Goal: Information Seeking & Learning: Compare options

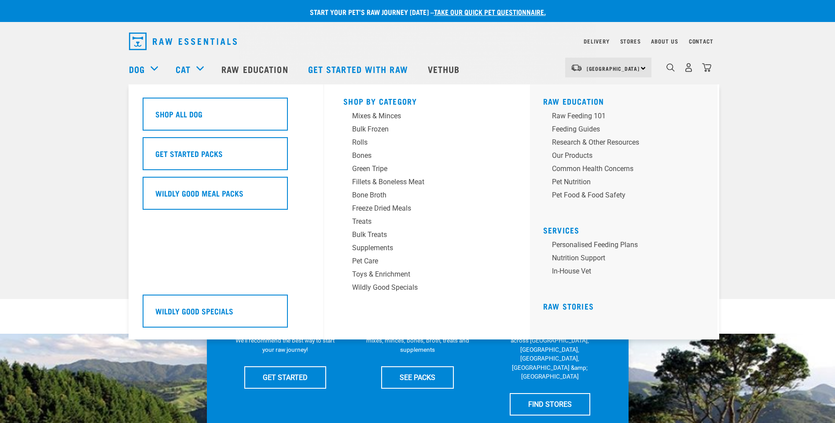
click at [153, 68] on div "Dog" at bounding box center [148, 68] width 38 height 35
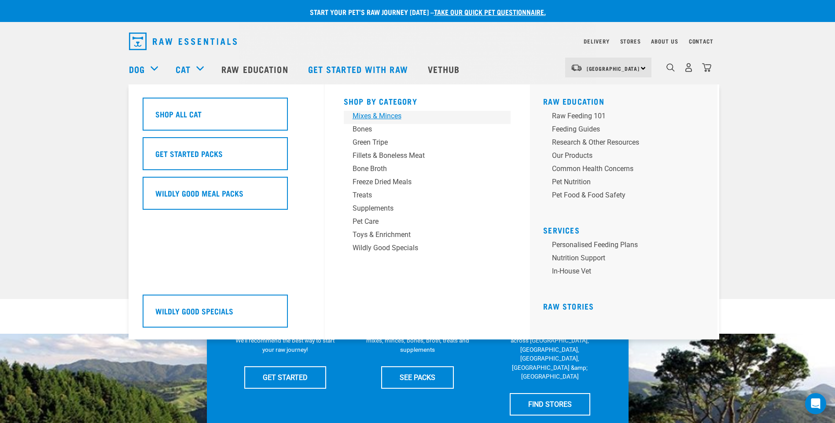
click at [389, 114] on div "Mixes & Minces" at bounding box center [420, 116] width 137 height 11
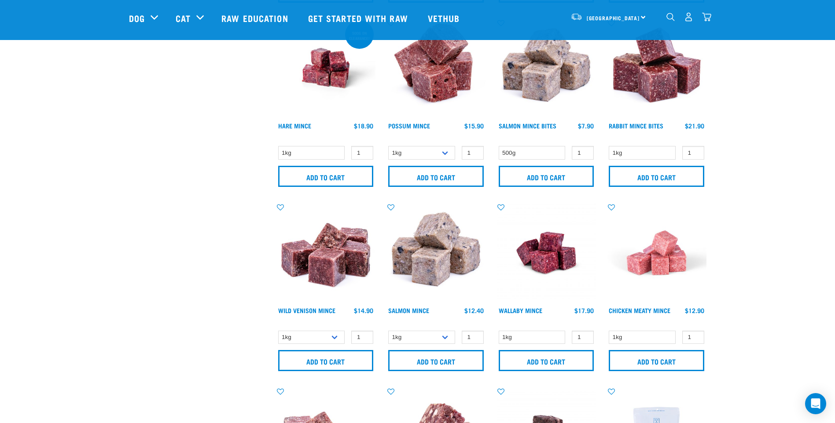
scroll to position [792, 0]
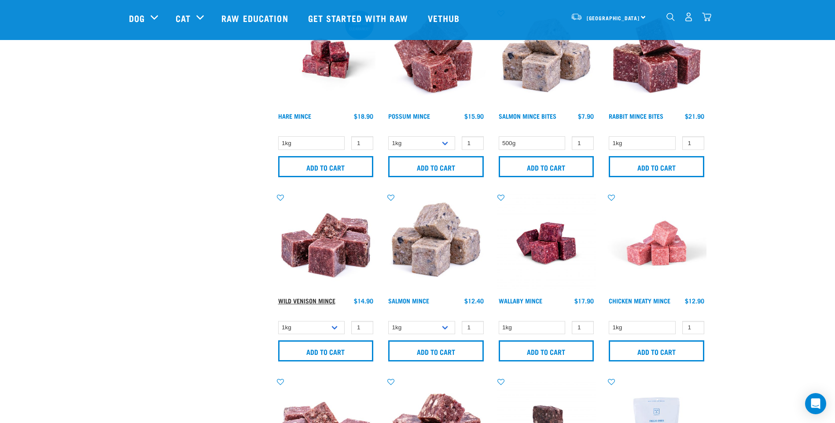
click at [324, 302] on link "Wild Venison Mince" at bounding box center [306, 300] width 57 height 3
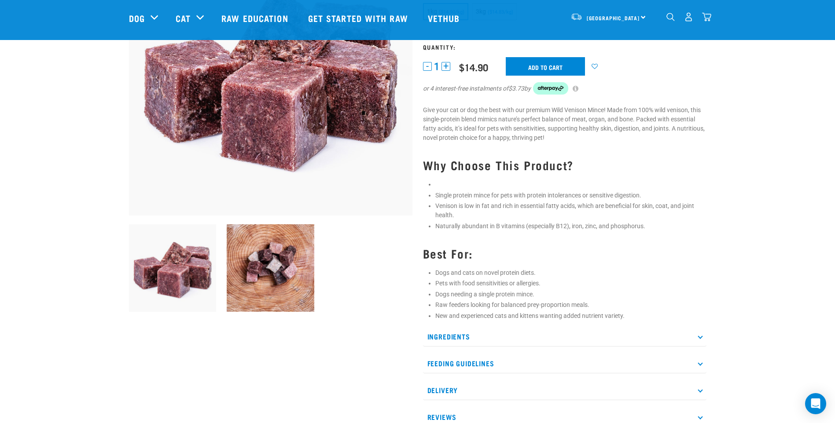
scroll to position [176, 0]
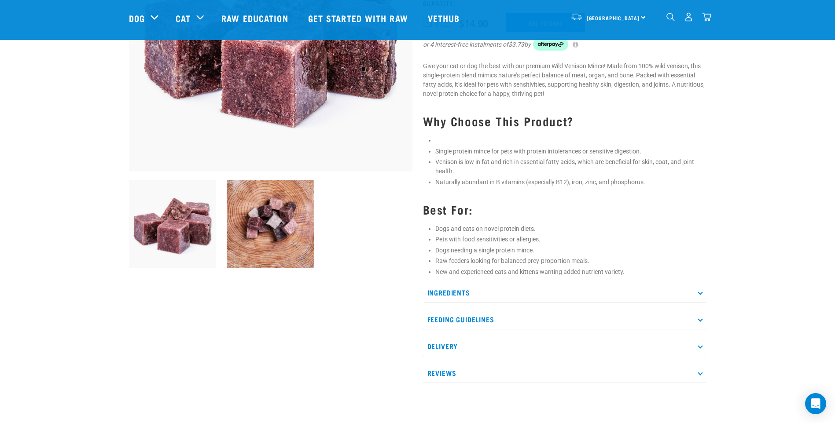
click at [699, 290] on icon at bounding box center [699, 292] width 5 height 5
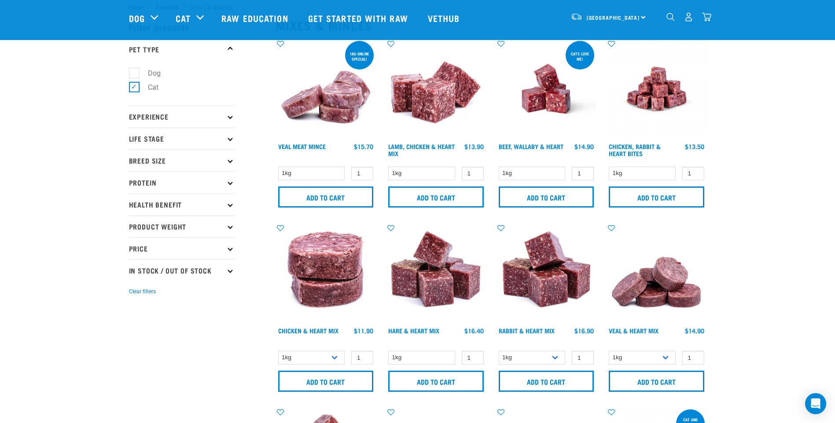
scroll to position [21, 0]
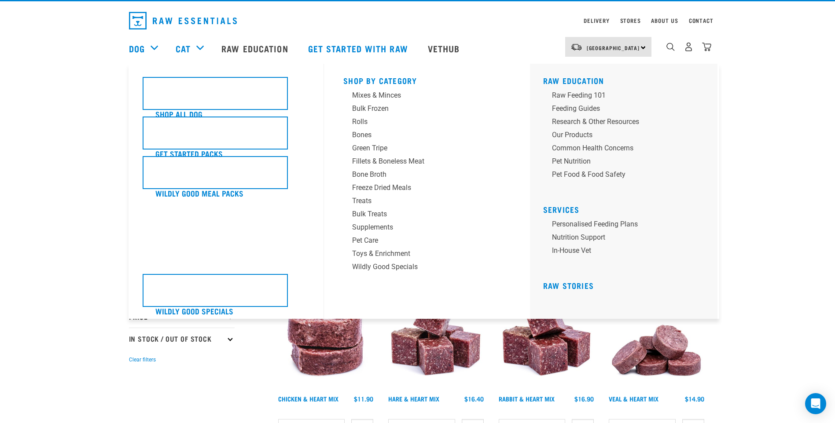
click at [147, 51] on div "Dog" at bounding box center [148, 48] width 38 height 35
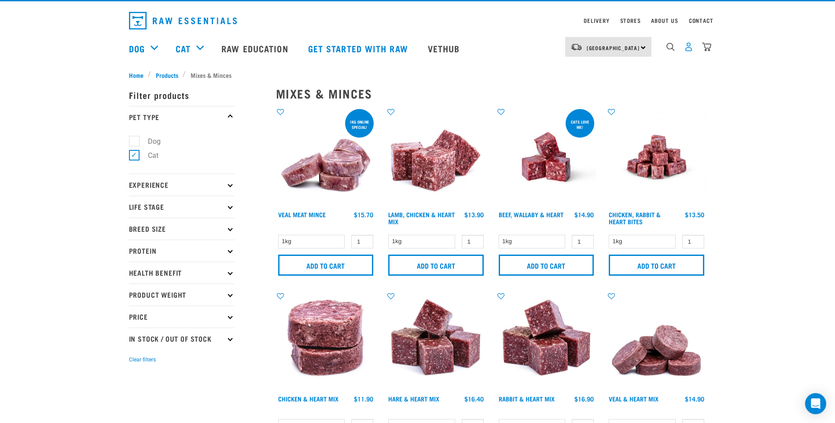
click at [687, 50] on img "dropdown navigation" at bounding box center [688, 46] width 9 height 9
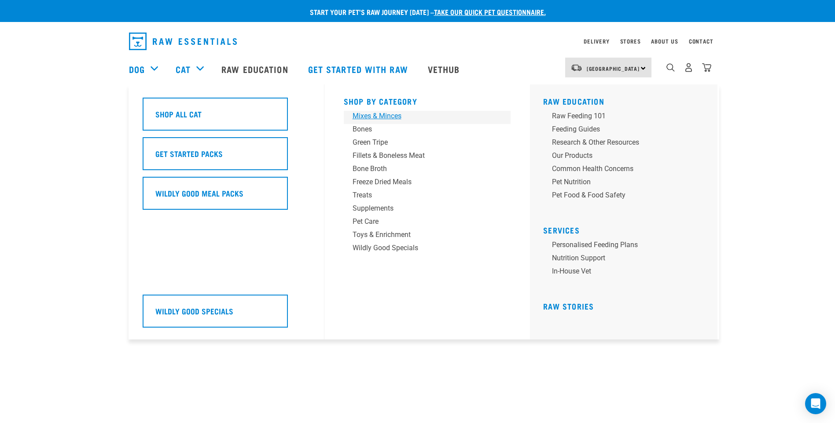
click at [374, 115] on div "Mixes & Minces" at bounding box center [420, 116] width 137 height 11
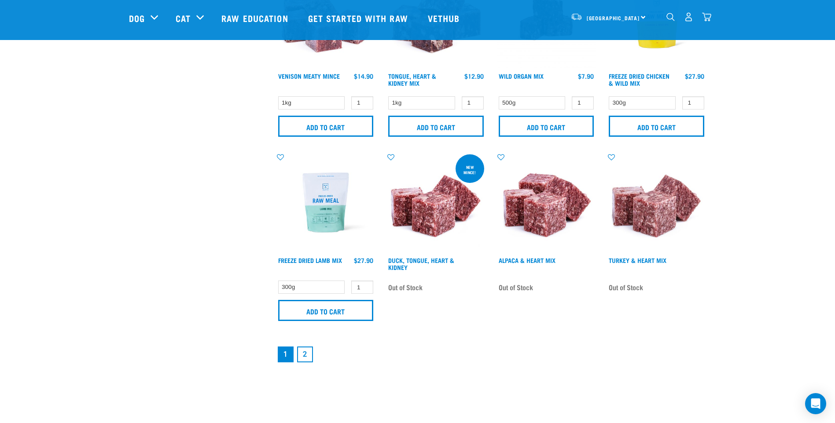
scroll to position [1232, 0]
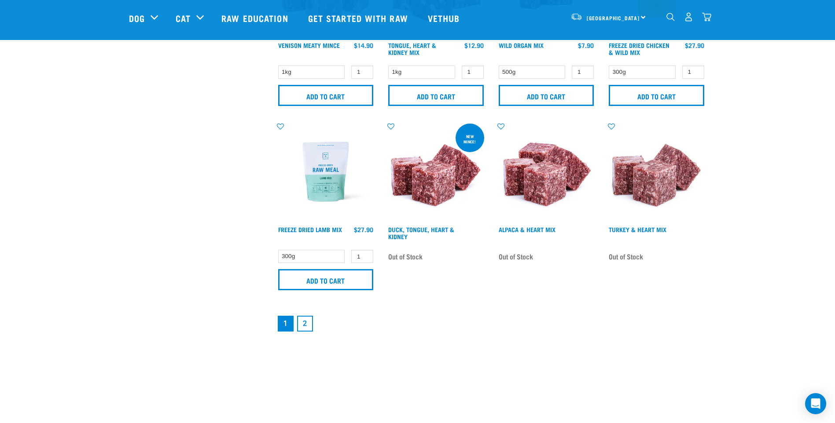
click at [300, 323] on link "2" at bounding box center [305, 324] width 16 height 16
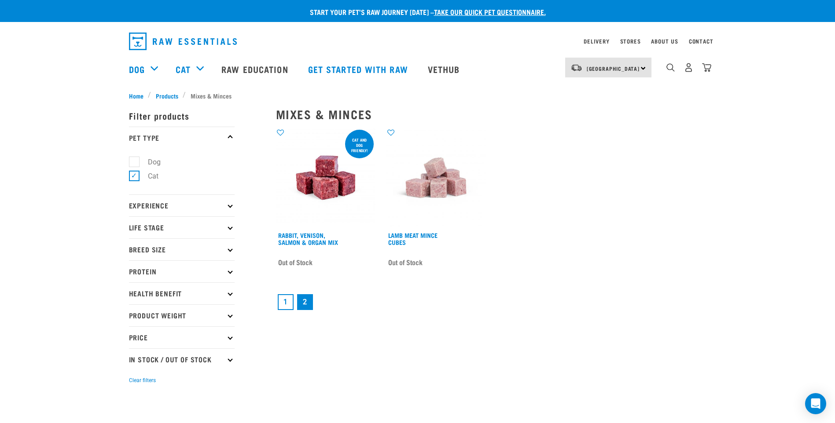
click at [285, 306] on link "1" at bounding box center [286, 302] width 16 height 16
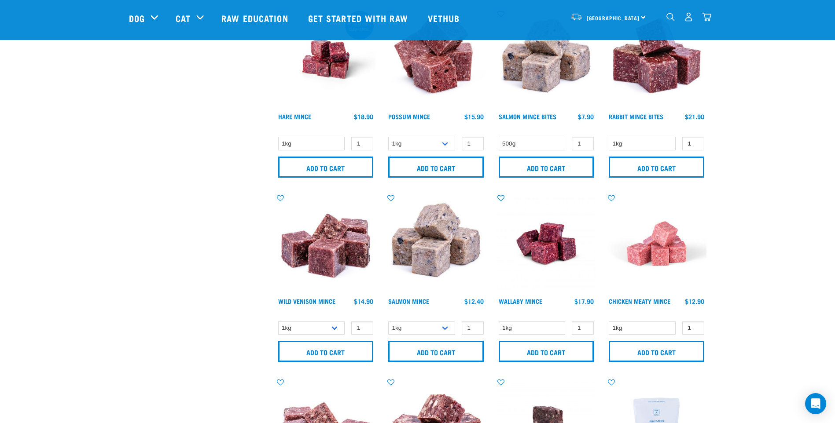
scroll to position [792, 0]
click at [330, 301] on link "Wild Venison Mince" at bounding box center [306, 300] width 57 height 3
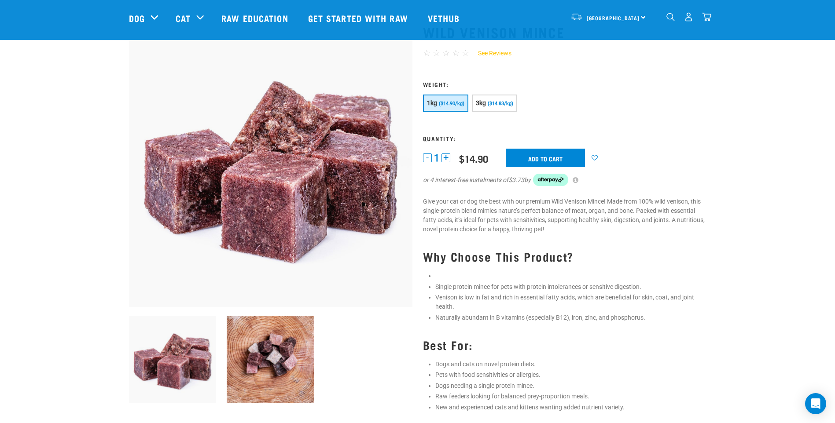
scroll to position [132, 0]
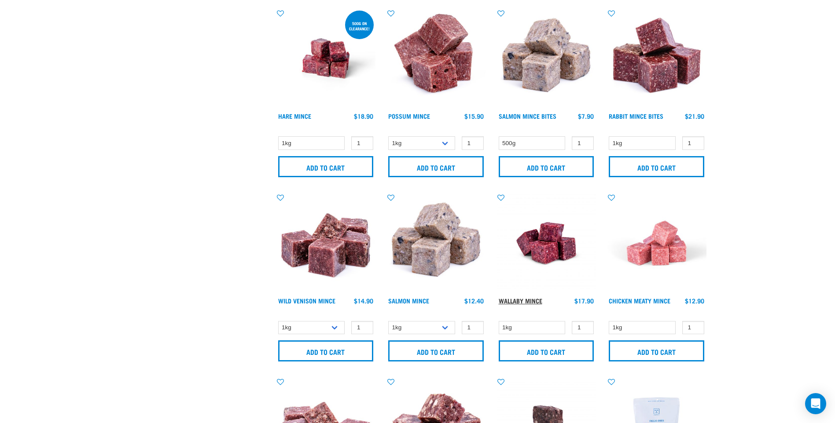
click at [530, 300] on link "Wallaby Mince" at bounding box center [521, 300] width 44 height 3
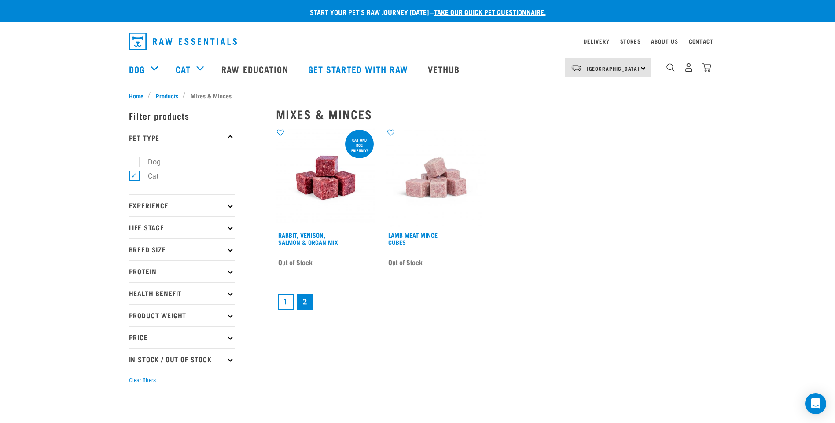
click at [281, 302] on link "1" at bounding box center [286, 302] width 16 height 16
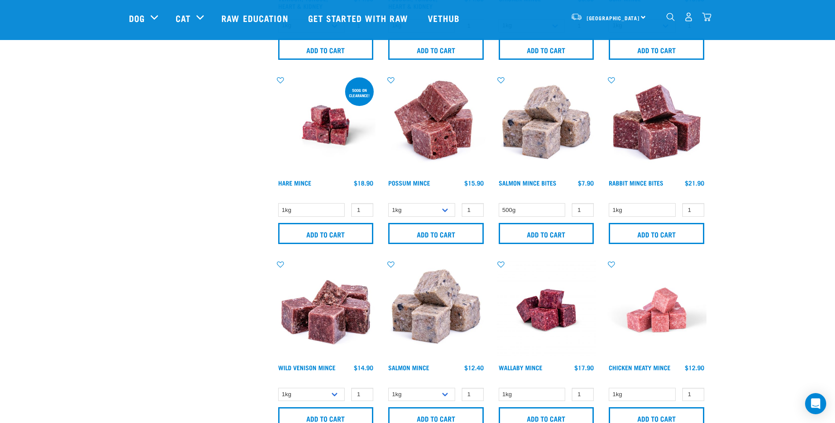
scroll to position [748, 0]
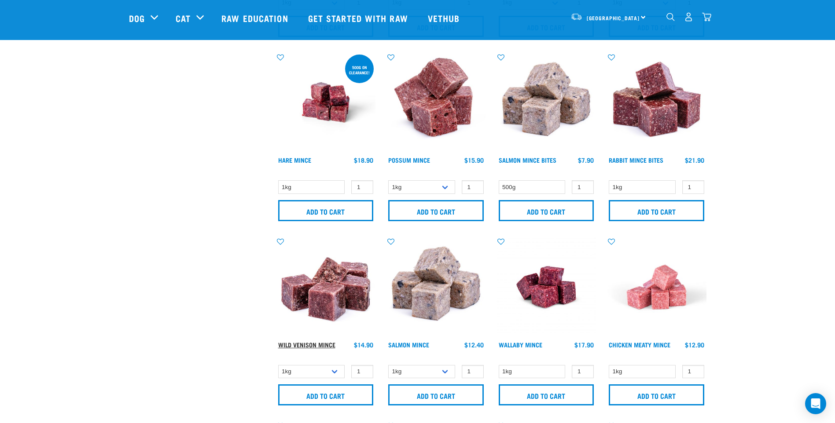
click at [319, 346] on link "Wild Venison Mince" at bounding box center [306, 344] width 57 height 3
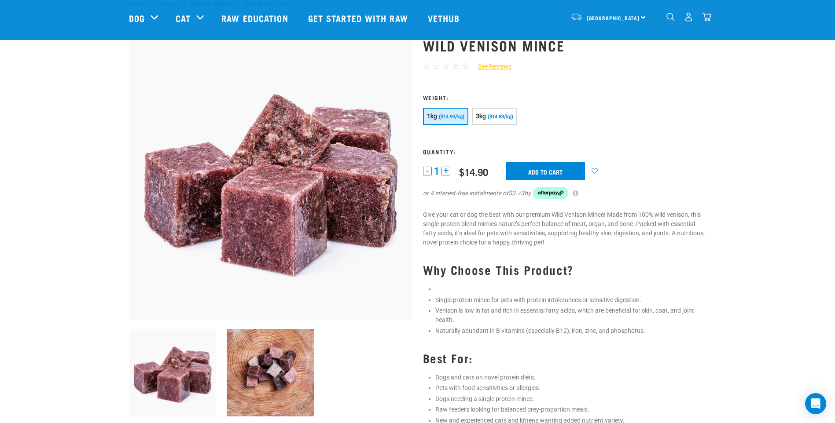
scroll to position [88, 0]
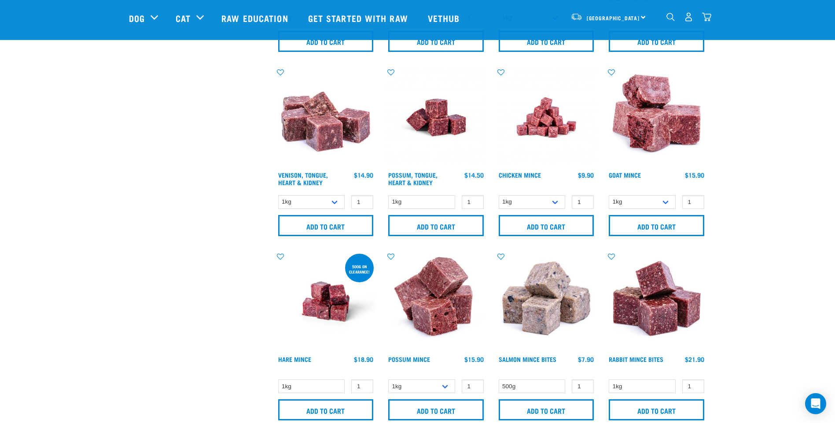
scroll to position [329, 0]
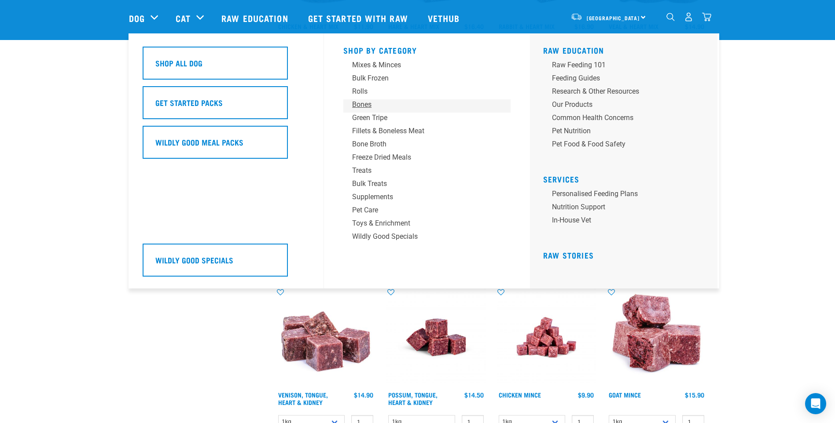
click at [362, 106] on div "Bones" at bounding box center [420, 104] width 137 height 11
